Goal: Information Seeking & Learning: Understand process/instructions

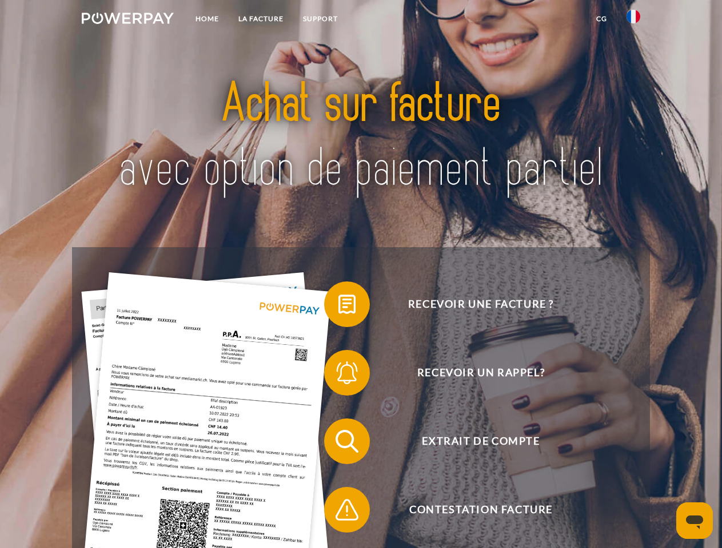
click at [127, 20] on img at bounding box center [128, 18] width 92 height 11
click at [633, 20] on img at bounding box center [633, 17] width 14 height 14
click at [601, 19] on link "CG" at bounding box center [601, 19] width 30 height 21
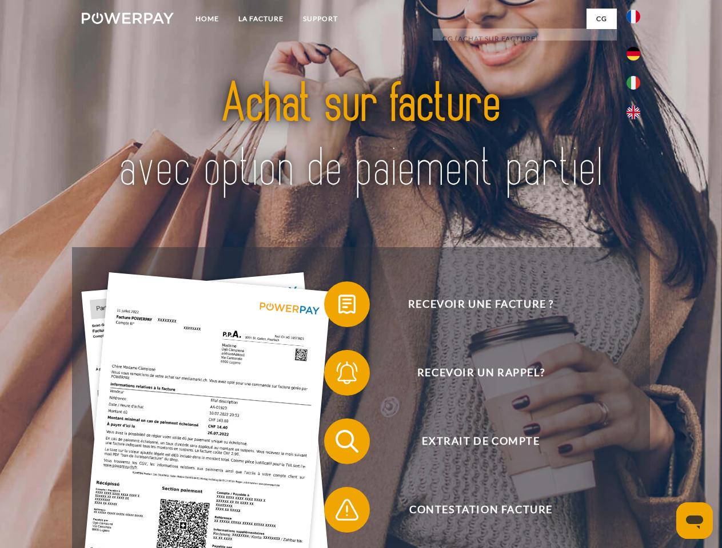
click at [338, 307] on span at bounding box center [329, 304] width 57 height 57
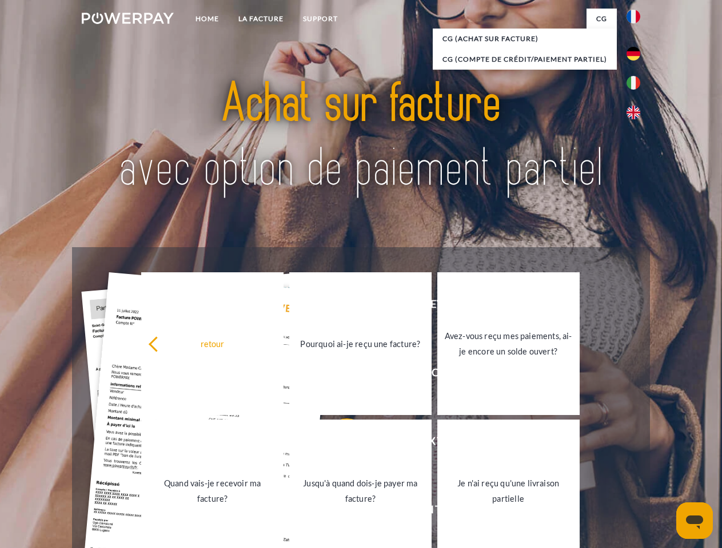
click at [283, 444] on link "Quand vais-je recevoir ma facture?" at bounding box center [212, 491] width 142 height 143
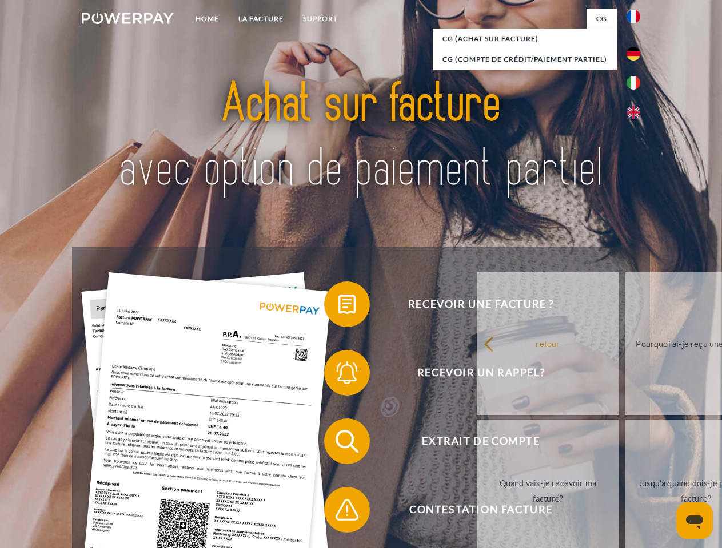
click at [338, 512] on span at bounding box center [329, 510] width 57 height 57
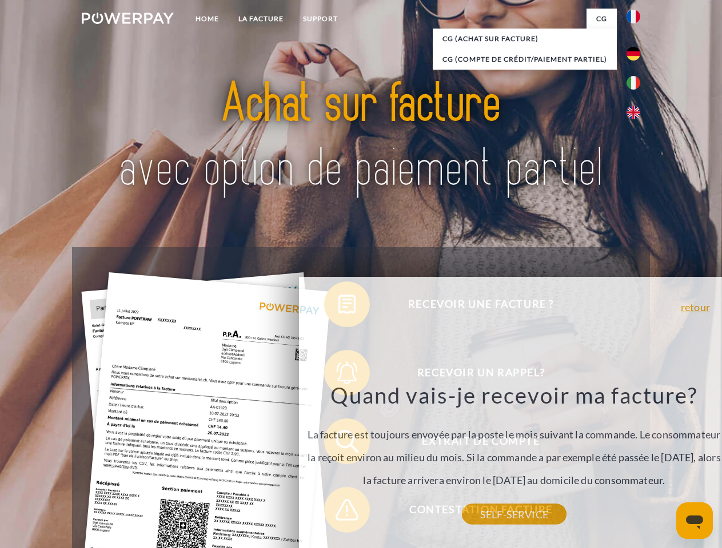
click at [694, 521] on icon "Ouvrir la fenêtre de messagerie" at bounding box center [694, 523] width 17 height 14
